Goal: Check status

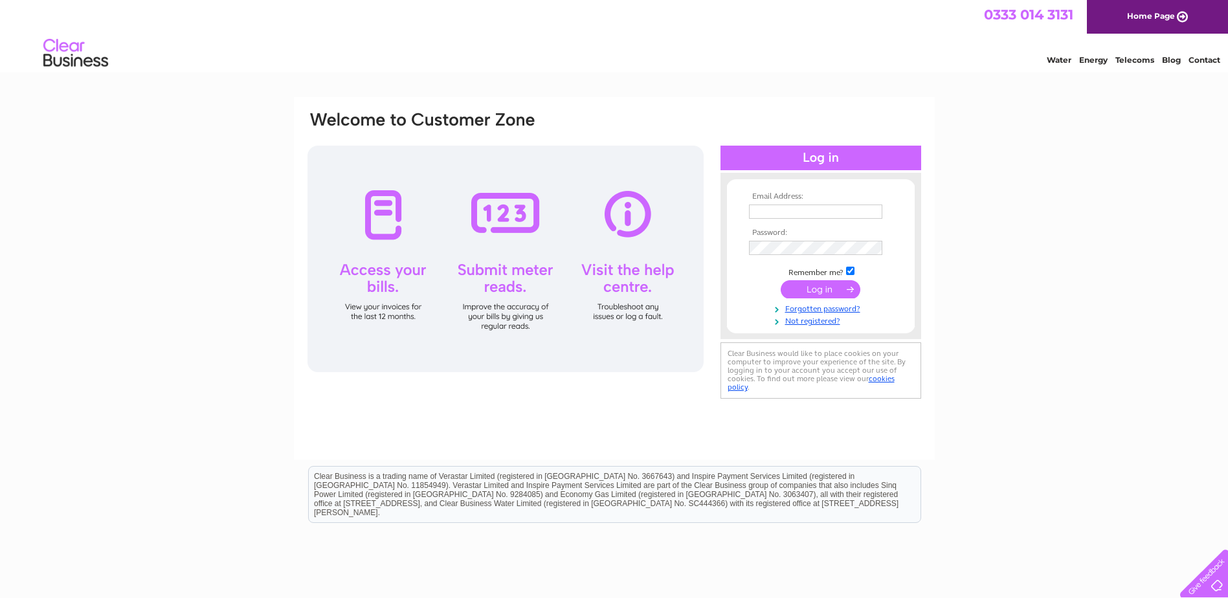
type input "sales@brunswickfencing.co.uk"
click at [823, 286] on input "submit" at bounding box center [821, 289] width 80 height 18
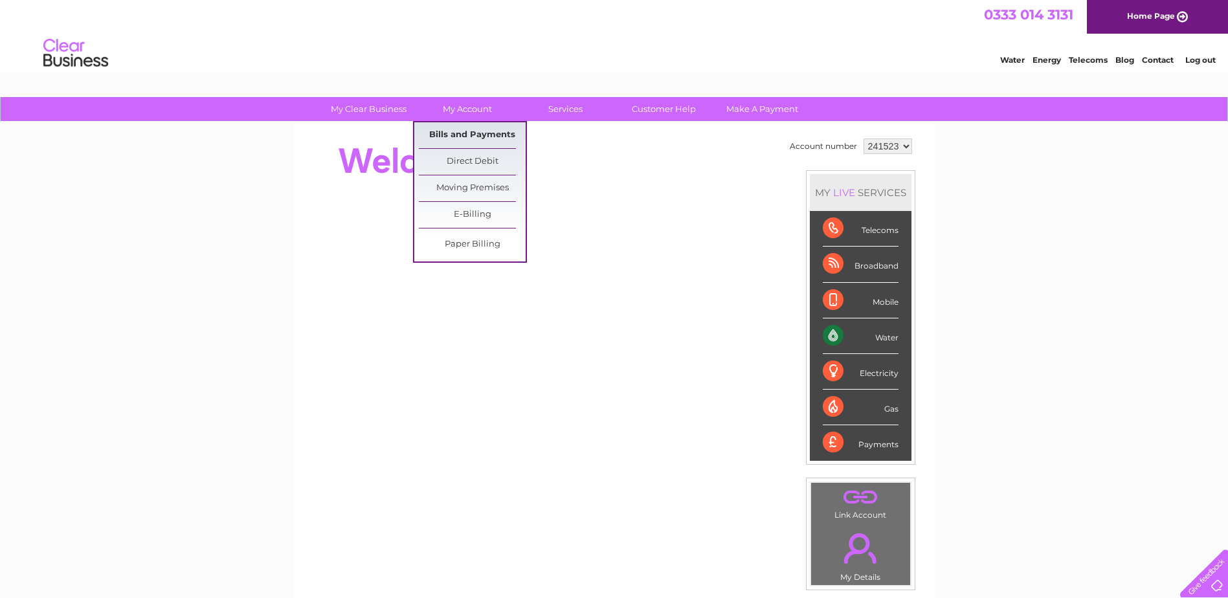
click at [487, 128] on link "Bills and Payments" at bounding box center [472, 135] width 107 height 26
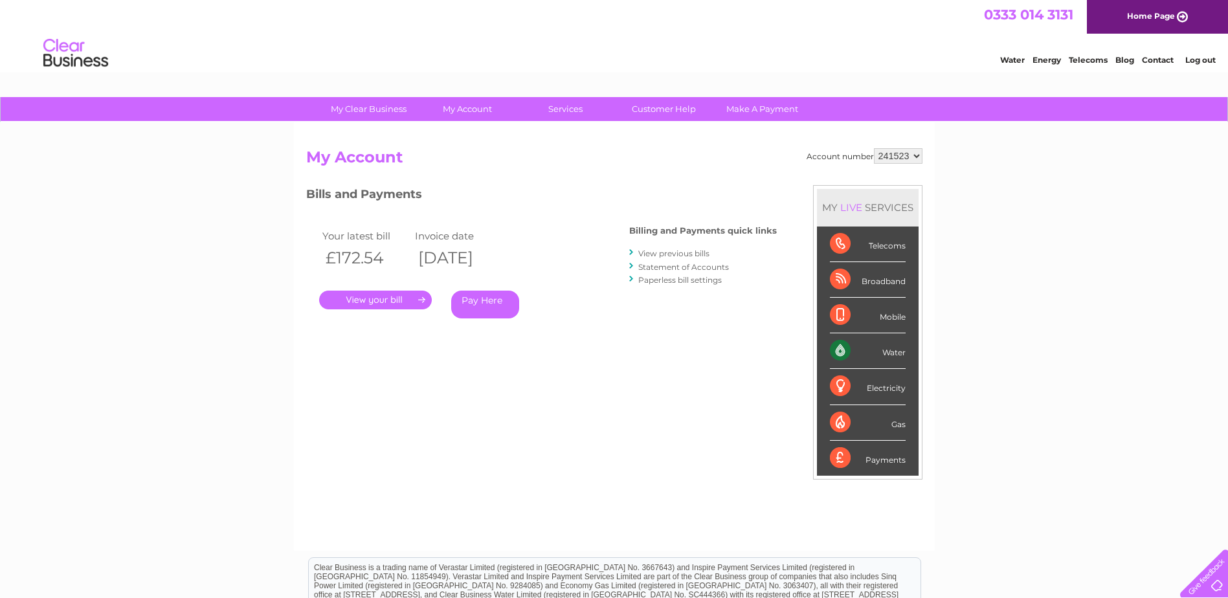
click at [403, 296] on link "." at bounding box center [375, 300] width 113 height 19
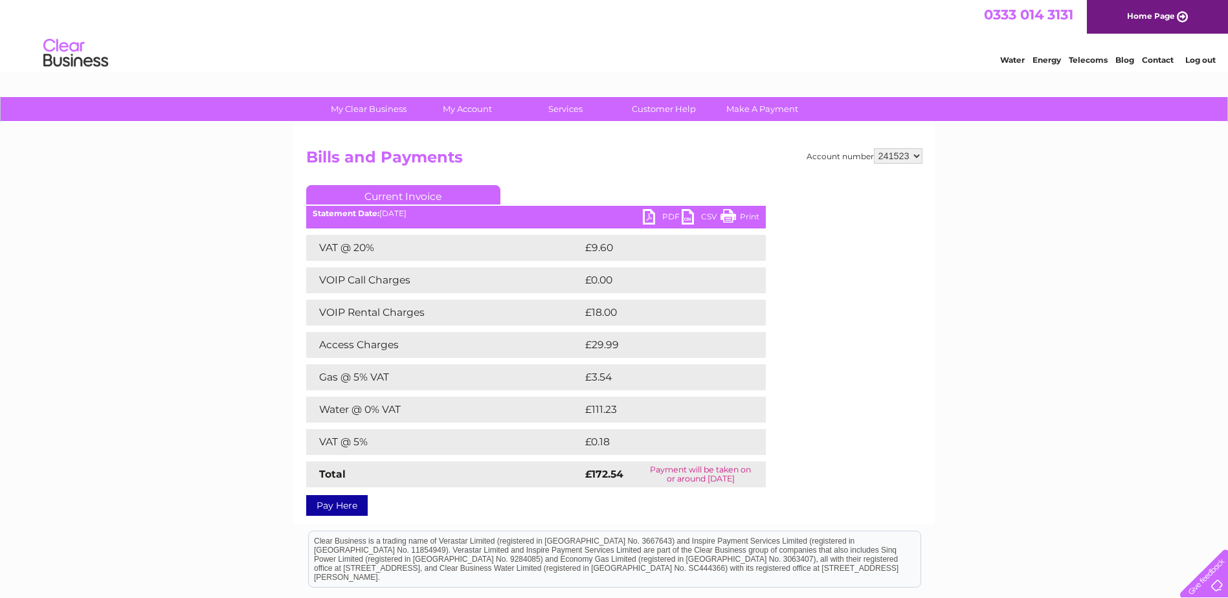
click at [663, 217] on link "PDF" at bounding box center [662, 218] width 39 height 19
